Goal: Task Accomplishment & Management: Manage account settings

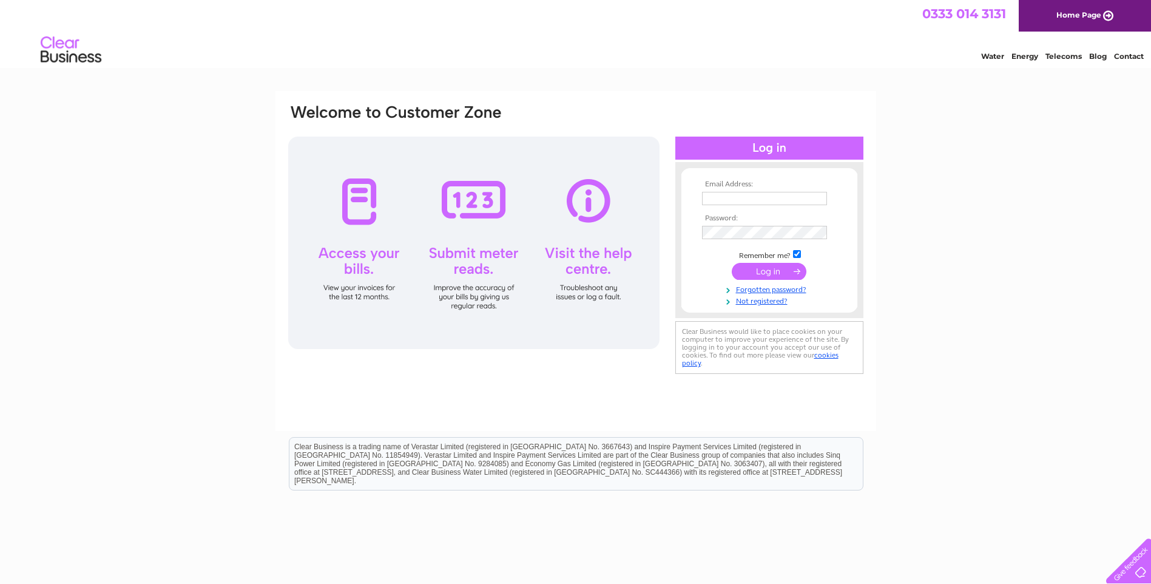
click at [794, 195] on input "text" at bounding box center [764, 198] width 125 height 13
type input "sales@weldac.co.uk"
click at [732, 264] on input "submit" at bounding box center [769, 272] width 75 height 17
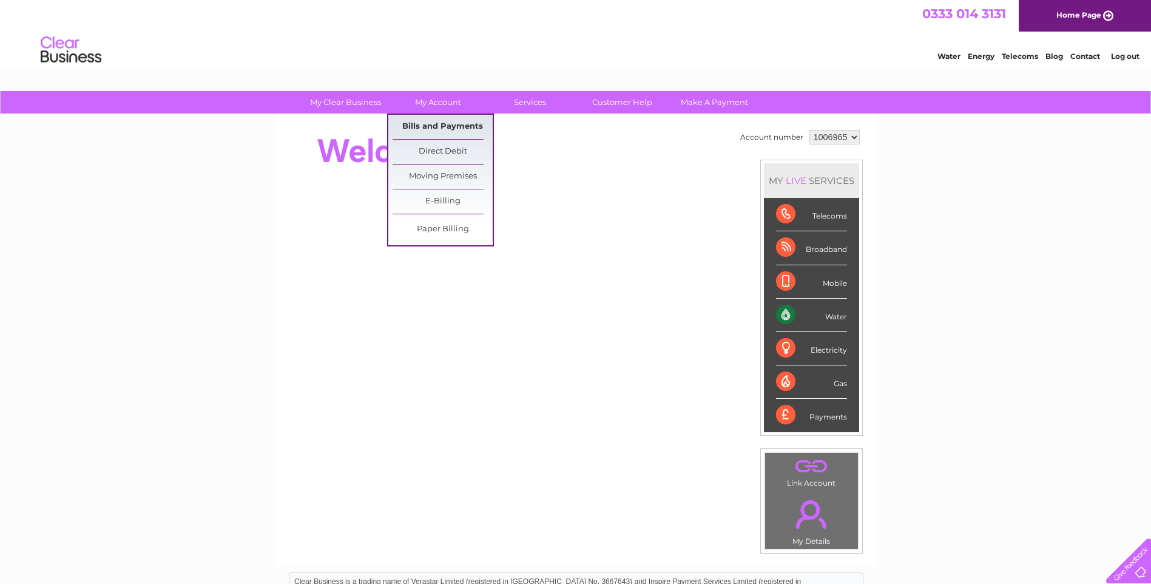
click at [432, 124] on link "Bills and Payments" at bounding box center [443, 127] width 100 height 24
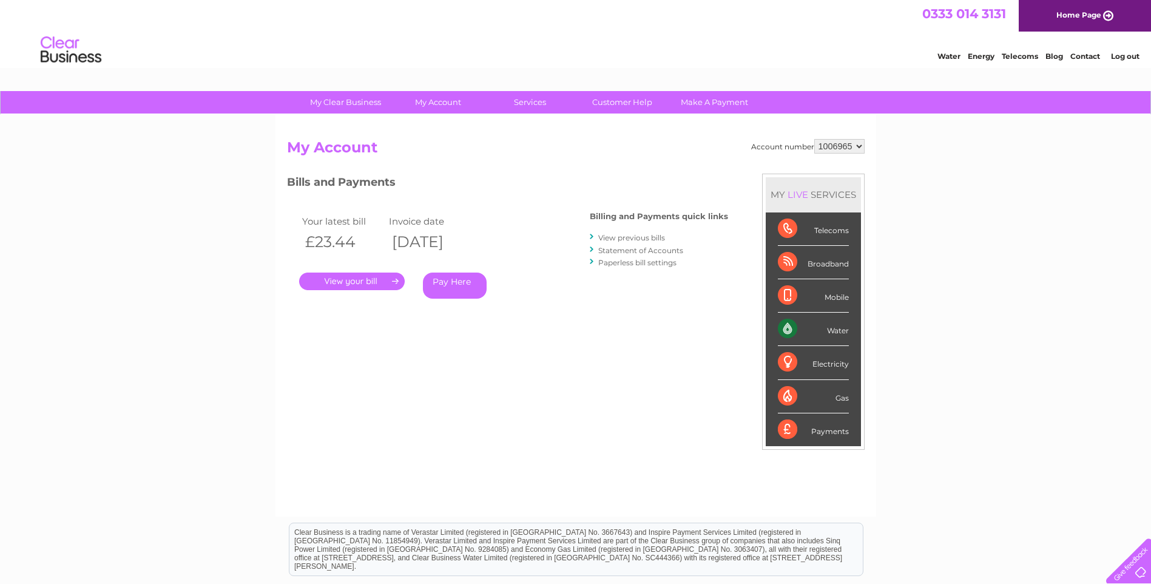
click at [355, 281] on link "." at bounding box center [352, 281] width 106 height 18
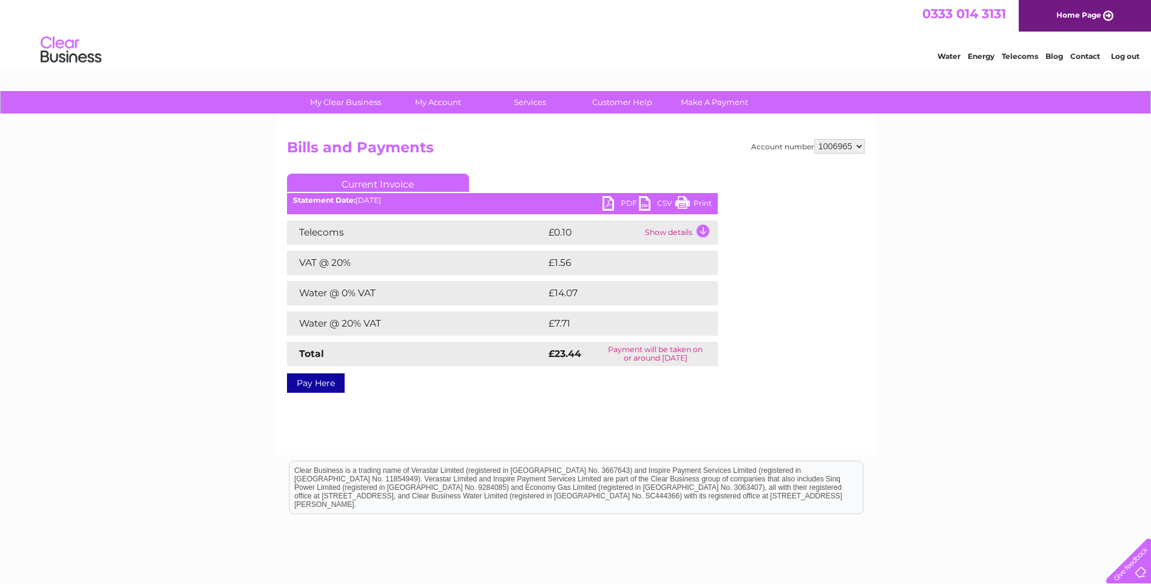
click at [604, 201] on link "PDF" at bounding box center [620, 205] width 36 height 18
click at [1122, 52] on link "Log out" at bounding box center [1125, 56] width 29 height 9
